Goal: Check status

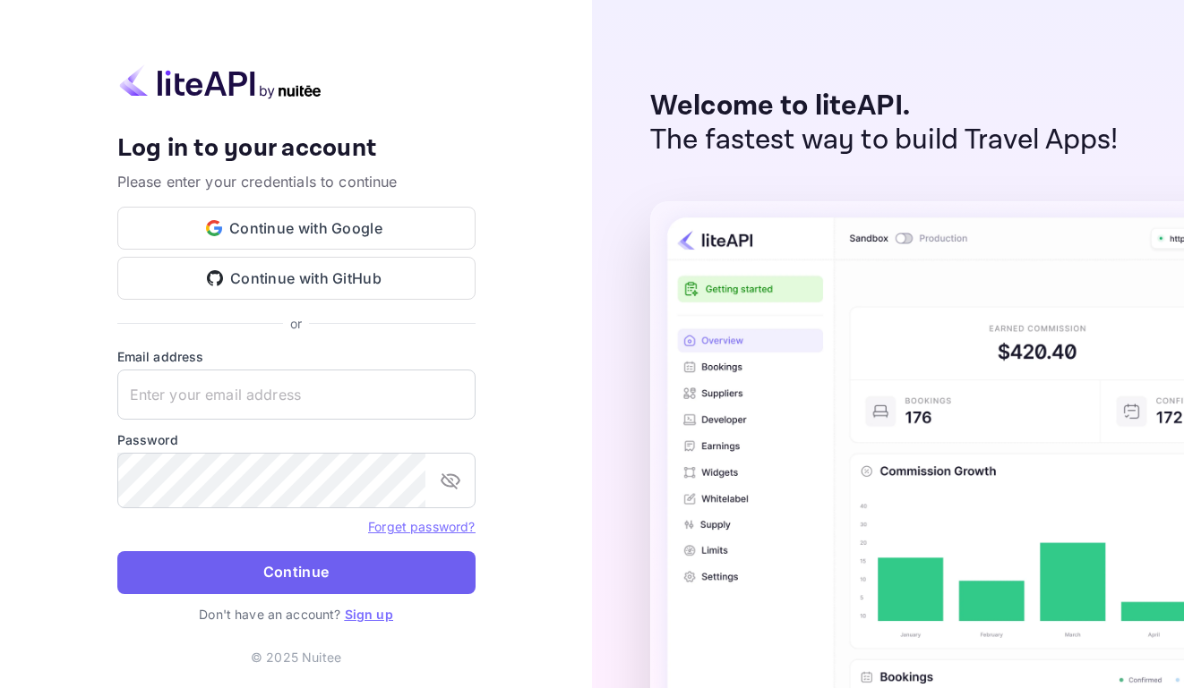
type input "[EMAIL_ADDRESS][DOMAIN_NAME]"
click at [370, 580] on button "Continue" at bounding box center [296, 573] width 358 height 43
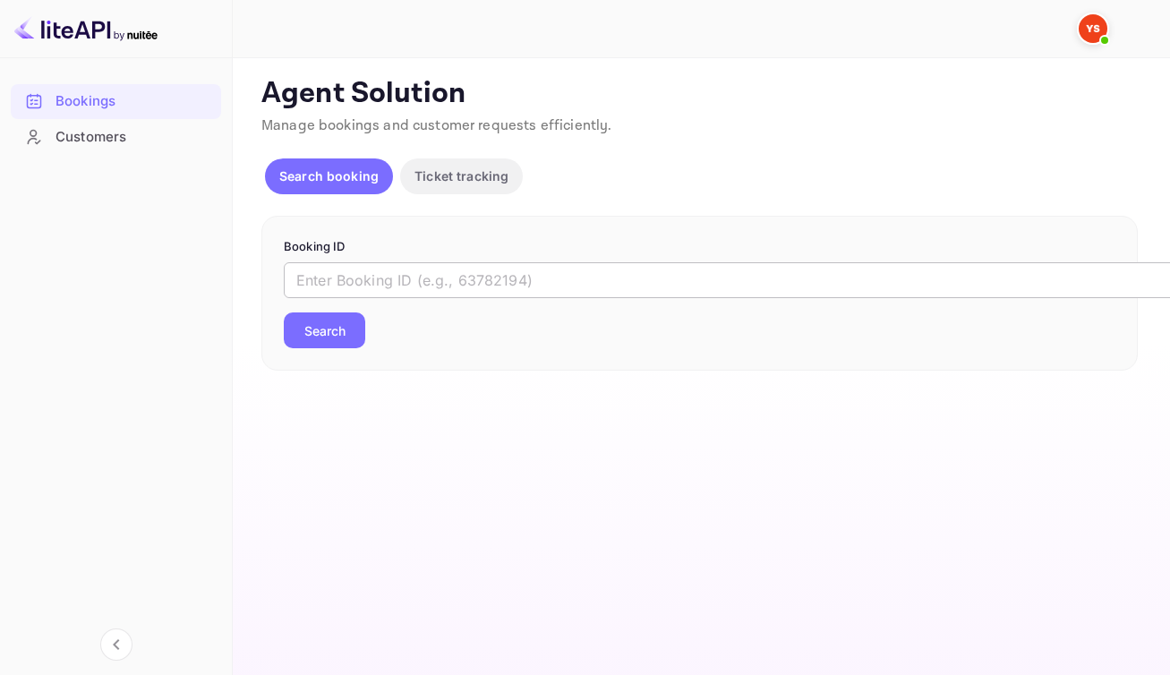
click at [495, 298] on input "text" at bounding box center [731, 280] width 895 height 36
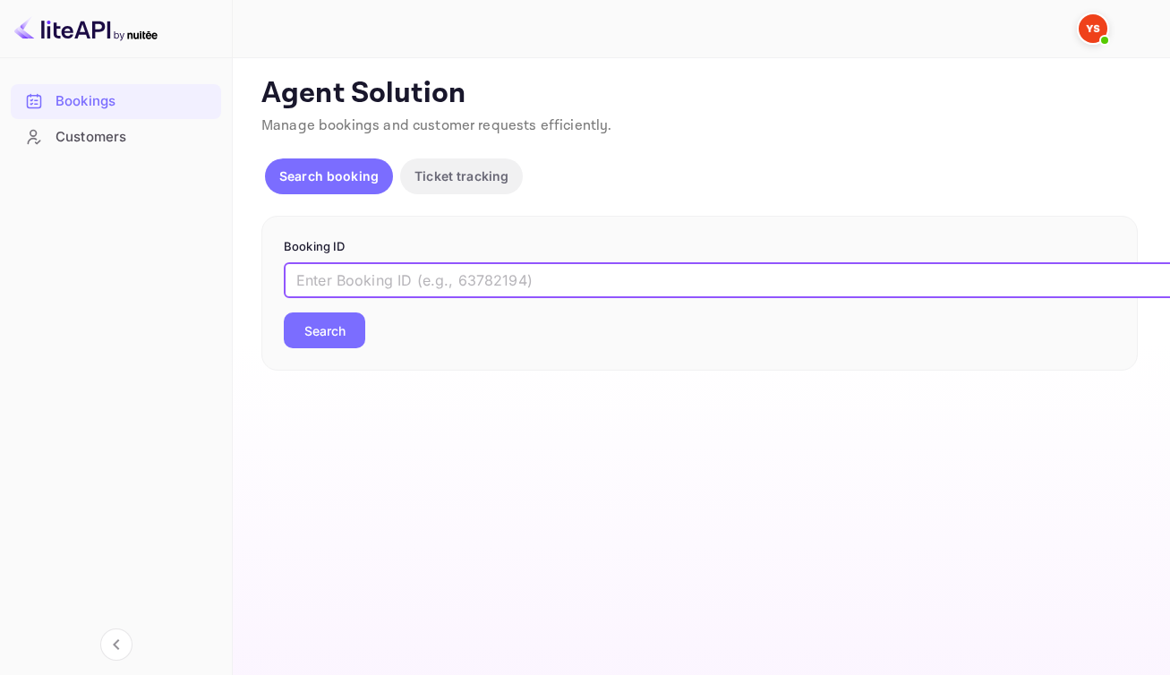
paste input "8884686"
type input "8884686"
click at [342, 348] on button "Search" at bounding box center [324, 330] width 81 height 36
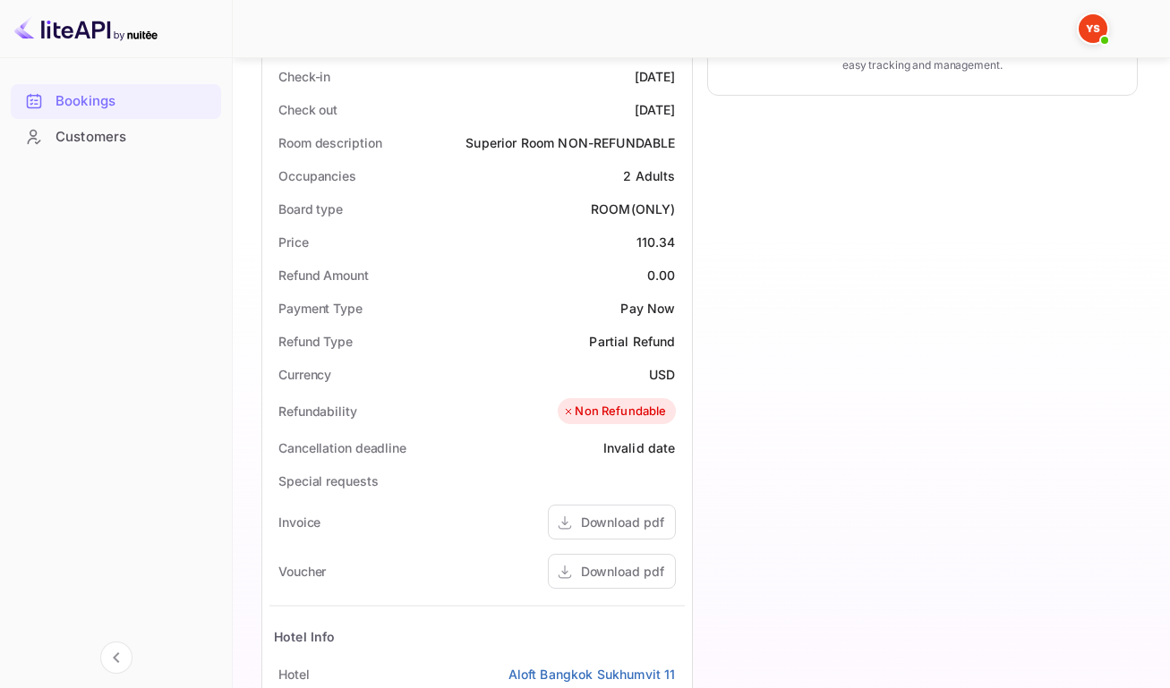
scroll to position [490, 0]
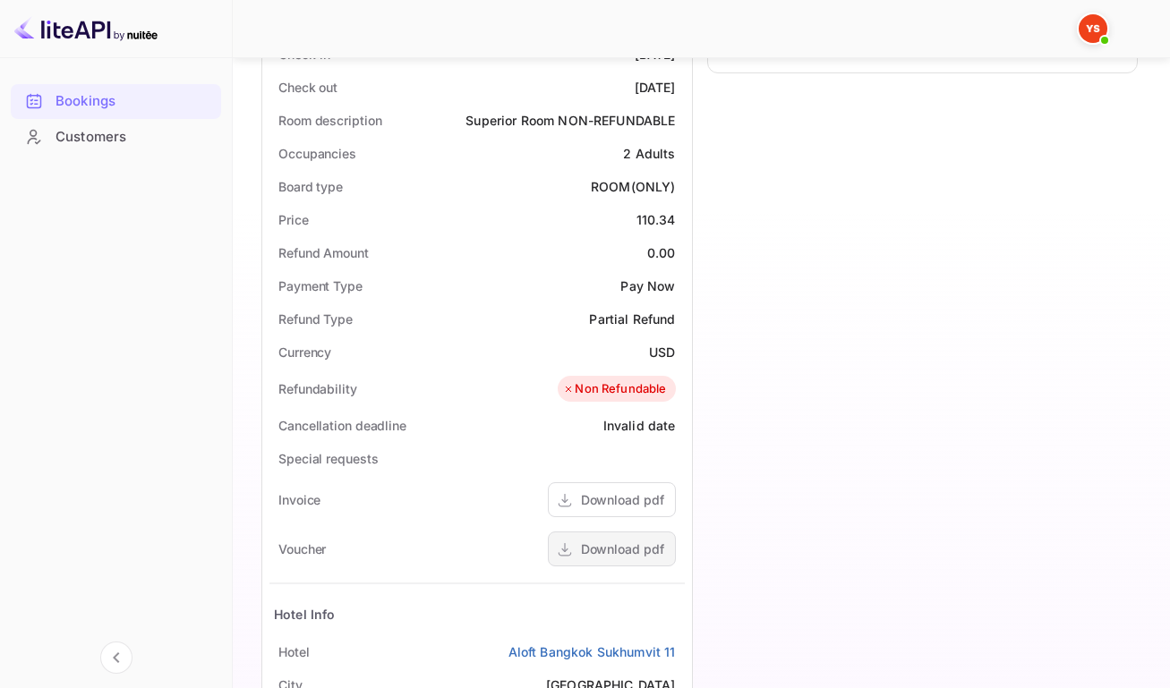
click at [595, 559] on div "Download pdf" at bounding box center [622, 549] width 83 height 19
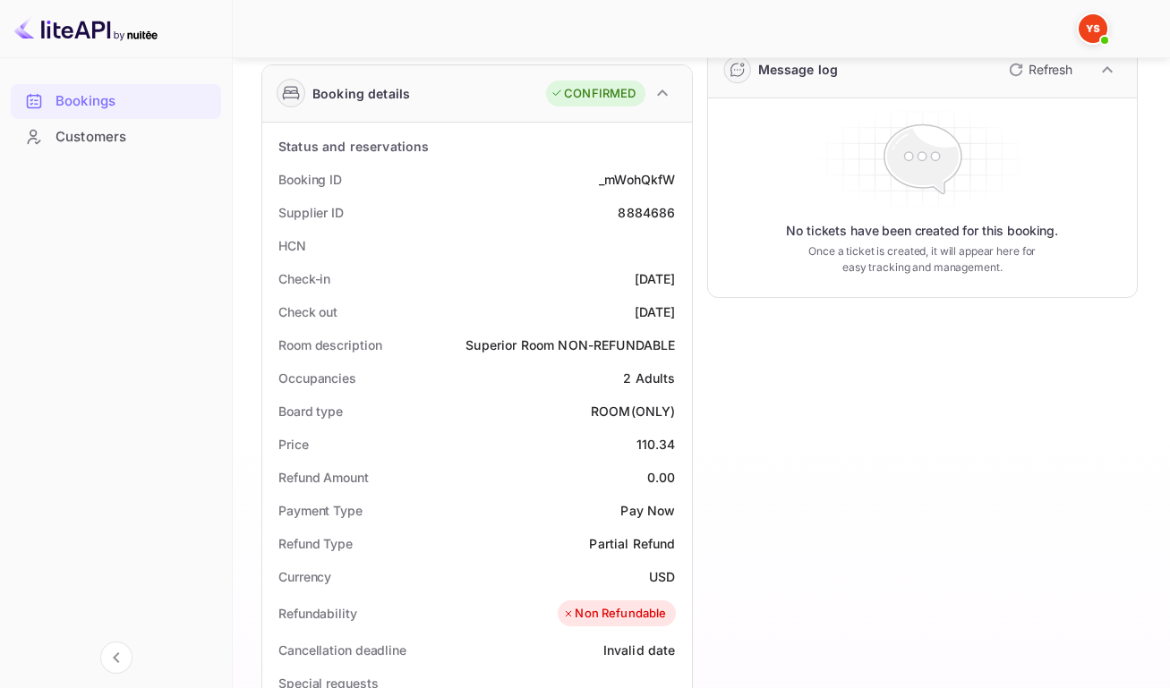
scroll to position [122, 0]
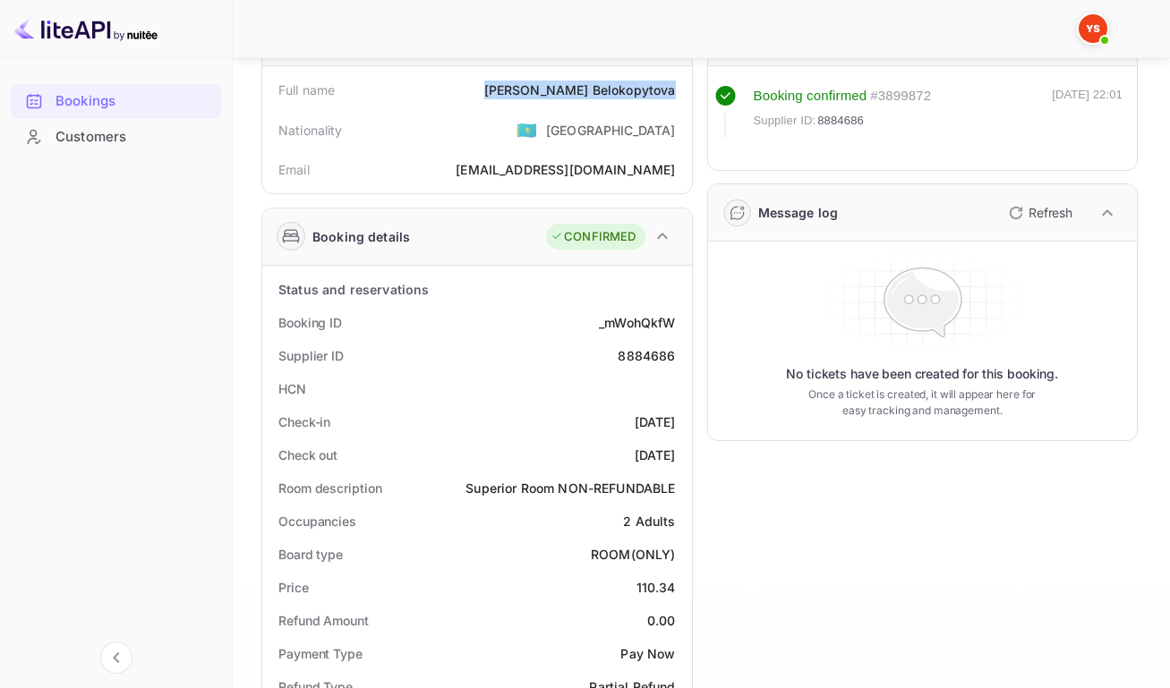
drag, startPoint x: 537, startPoint y: 93, endPoint x: 671, endPoint y: 97, distance: 134.3
click at [671, 97] on div "Full name [PERSON_NAME]" at bounding box center [476, 89] width 415 height 33
copy div "[PERSON_NAME]"
click at [636, 332] on div "_mWohQkfW" at bounding box center [637, 322] width 76 height 19
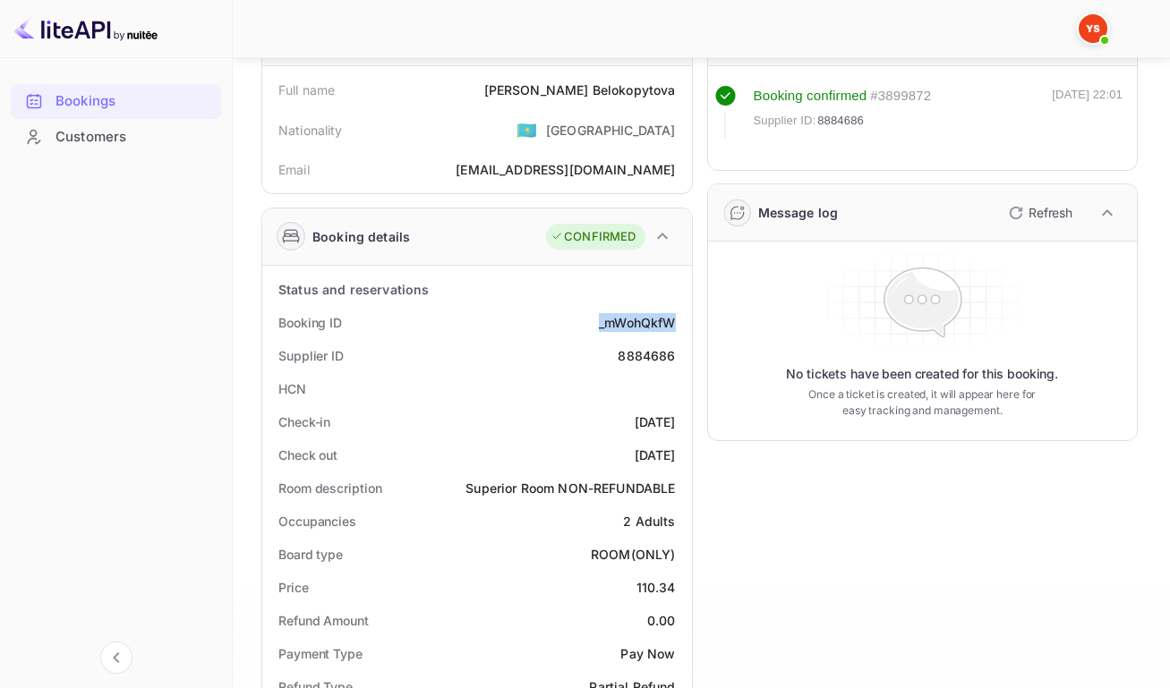
copy div "_mWohQkfW"
click at [635, 364] on div "8884686" at bounding box center [646, 355] width 57 height 19
copy div "8884686"
